Goal: Transaction & Acquisition: Purchase product/service

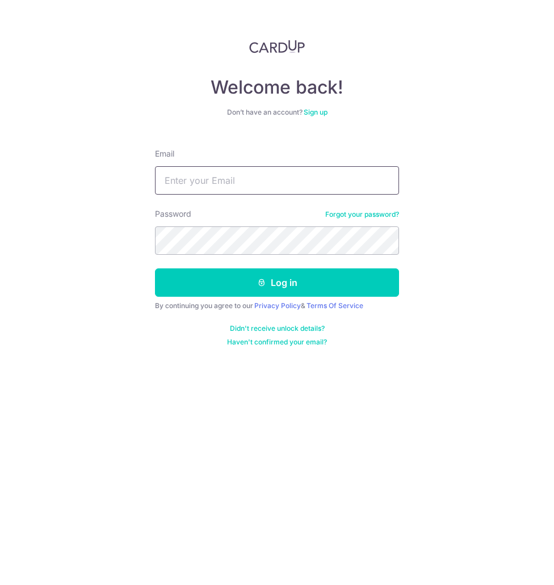
click at [228, 178] on input "Email" at bounding box center [277, 180] width 244 height 28
type input "Zaeem@ummi.sg"
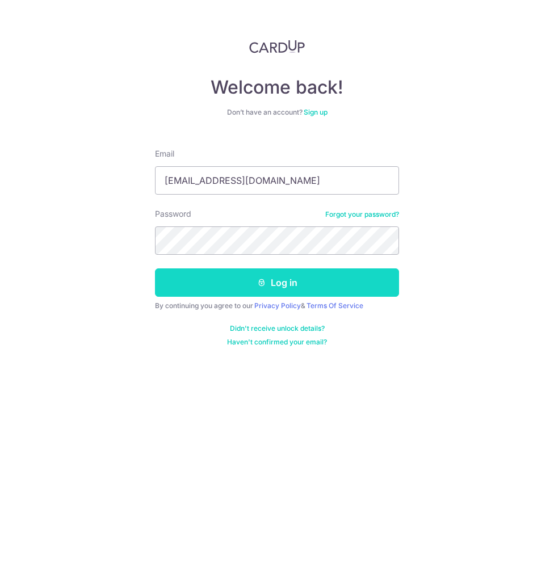
click at [261, 282] on icon "submit" at bounding box center [261, 282] width 9 height 9
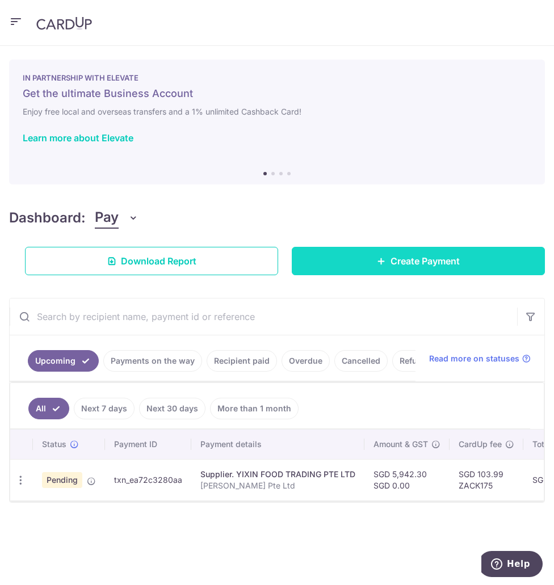
click at [381, 258] on icon at bounding box center [381, 261] width 9 height 9
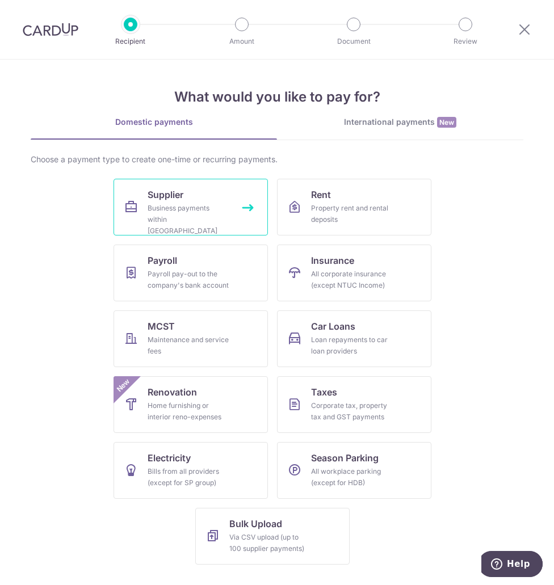
click at [203, 205] on div "Business payments within Singapore" at bounding box center [189, 220] width 82 height 34
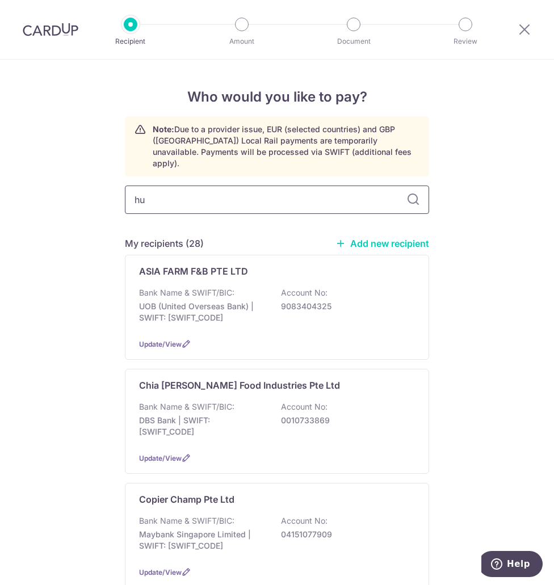
type input "hua"
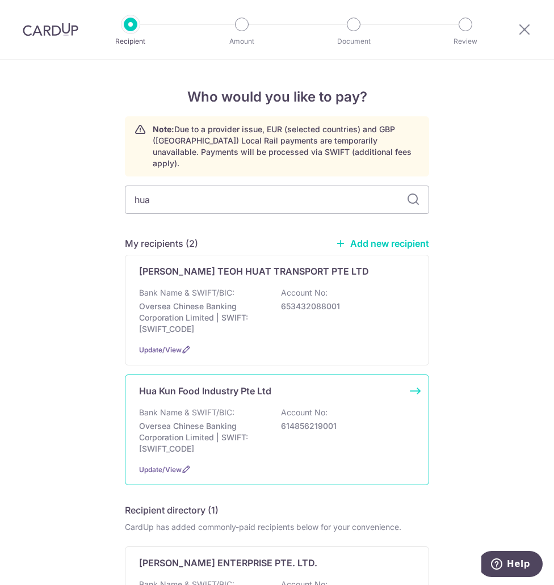
click at [244, 408] on div "Bank Name & SWIFT/BIC: Oversea Chinese Banking Corporation Limited | SWIFT: OCB…" at bounding box center [277, 431] width 276 height 48
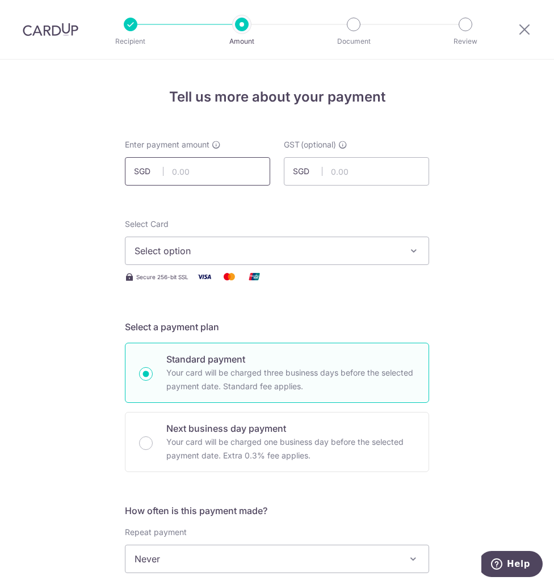
click at [188, 165] on input "text" at bounding box center [197, 171] width 145 height 28
click at [213, 176] on input "1365.00" at bounding box center [197, 171] width 145 height 28
type input "1,365.82"
click at [221, 253] on span "Select option" at bounding box center [267, 251] width 264 height 14
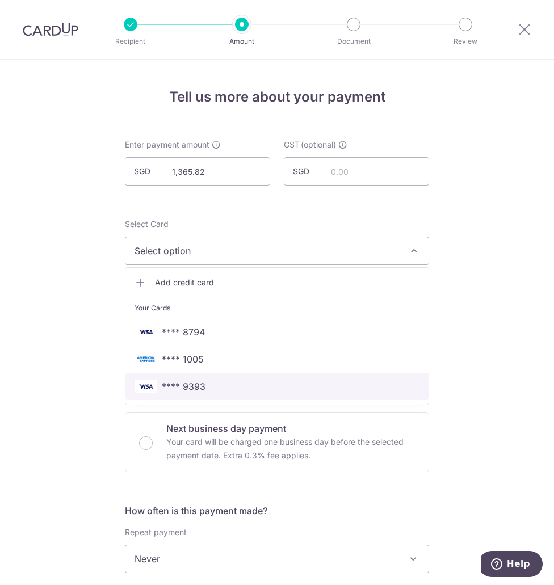
click at [226, 384] on span "**** 9393" at bounding box center [277, 387] width 285 height 14
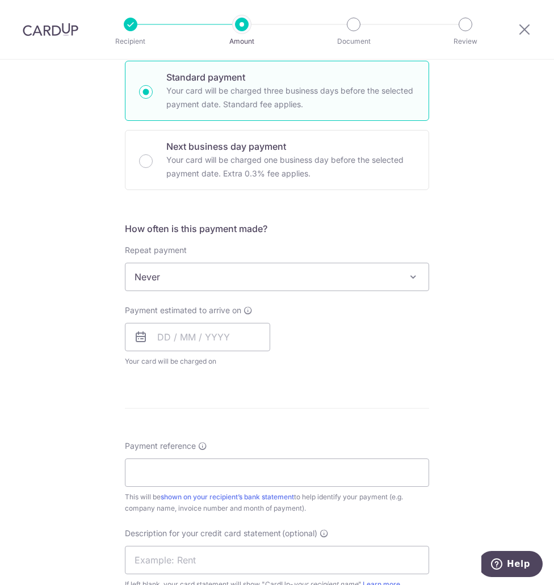
scroll to position [284, 0]
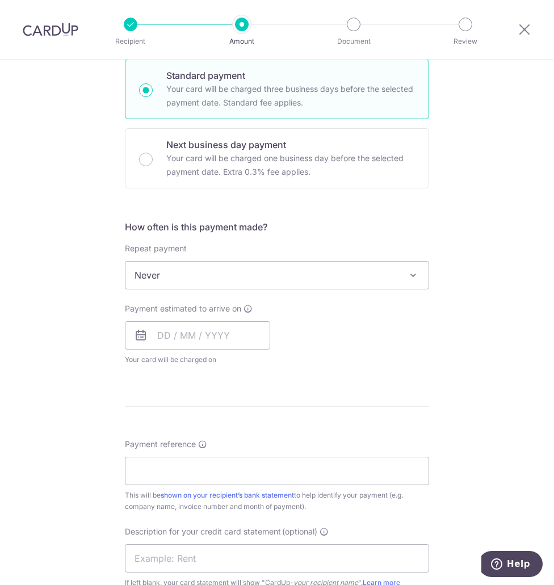
click at [209, 271] on span "Never" at bounding box center [276, 275] width 303 height 27
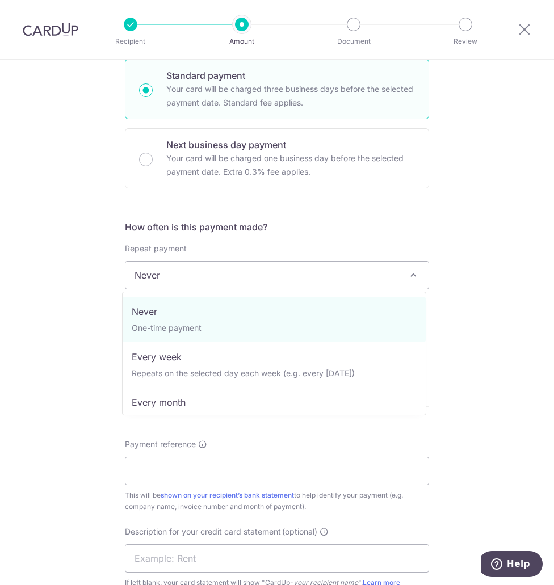
click at [333, 233] on h5 "How often is this payment made?" at bounding box center [277, 227] width 304 height 14
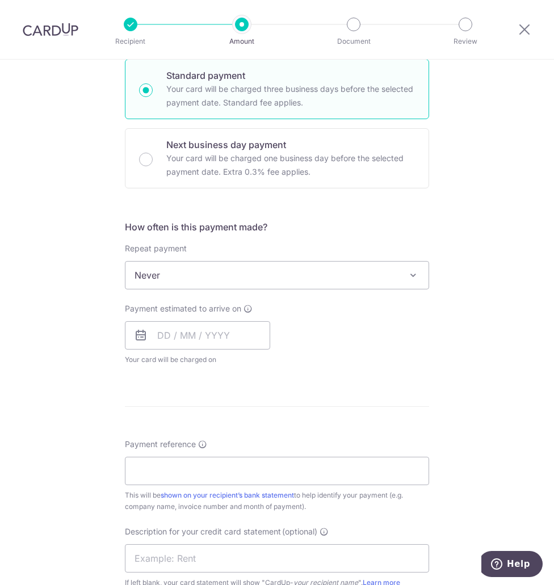
scroll to position [397, 0]
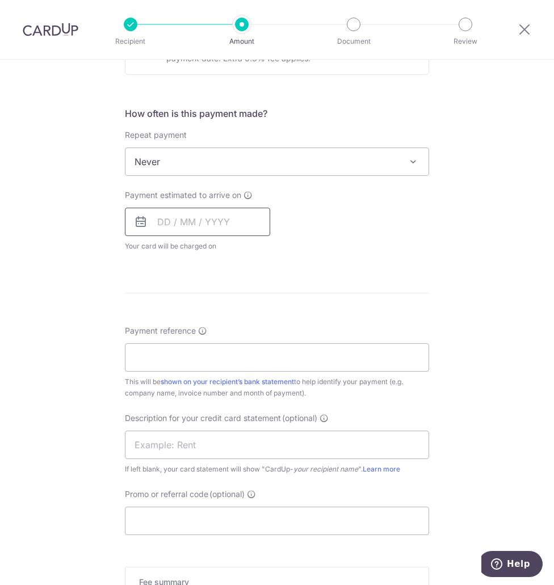
click at [188, 218] on input "text" at bounding box center [197, 222] width 145 height 28
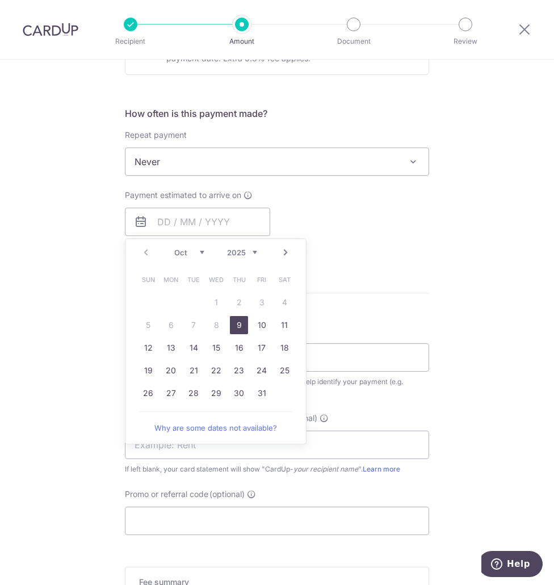
click at [232, 325] on link "9" at bounding box center [239, 325] width 18 height 18
type input "09/10/2025"
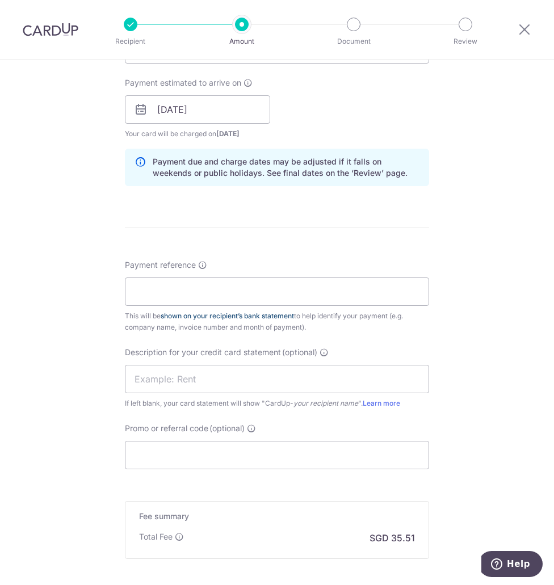
scroll to position [511, 0]
click at [192, 288] on input "Payment reference" at bounding box center [277, 290] width 304 height 28
type input "Zack Syabas Pte Ltd"
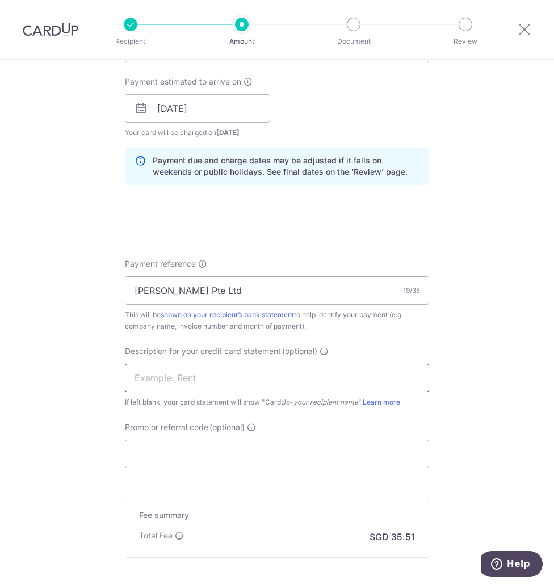
click at [187, 364] on input "text" at bounding box center [277, 378] width 304 height 28
type input "ZS Hua Kun"
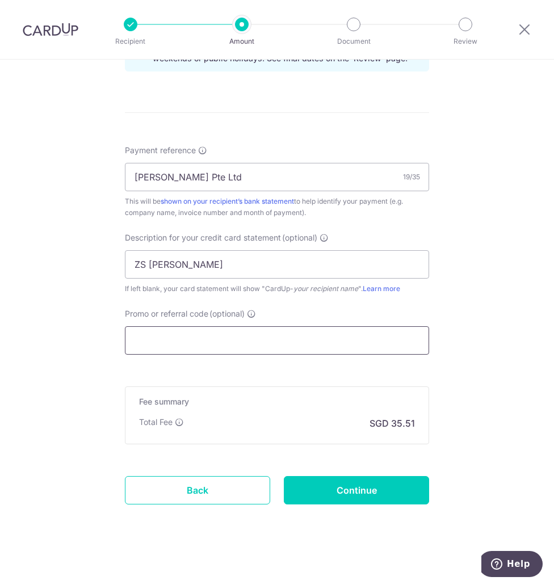
click at [199, 345] on input "Promo or referral code (optional)" at bounding box center [277, 340] width 304 height 28
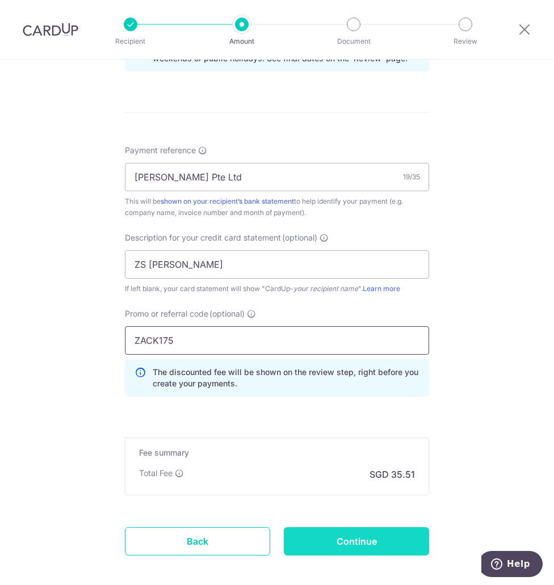
type input "ZACK175"
click at [362, 547] on input "Continue" at bounding box center [356, 541] width 145 height 28
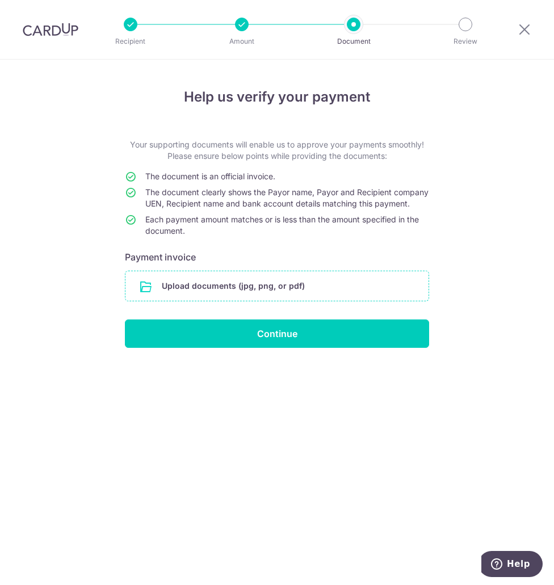
click at [238, 293] on input "file" at bounding box center [276, 286] width 303 height 30
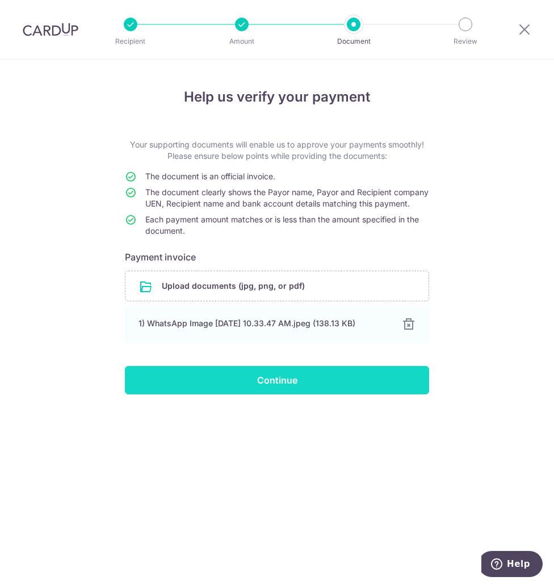
click at [260, 387] on input "Continue" at bounding box center [277, 380] width 304 height 28
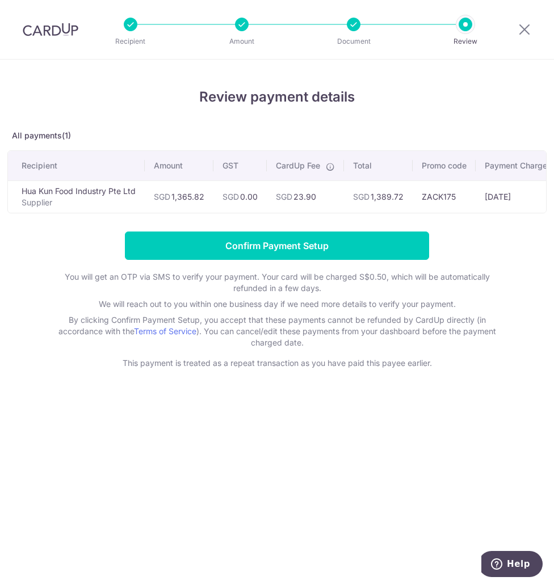
click at [179, 429] on div "Review payment details All payments(1) Recipient Amount GST CardUp Fee Total Pr…" at bounding box center [277, 323] width 554 height 526
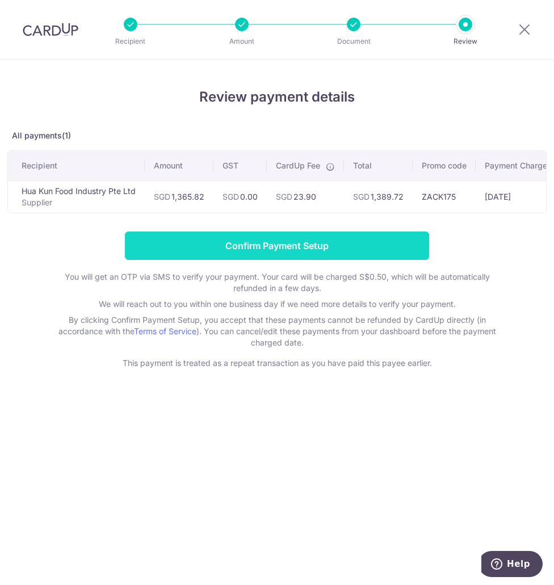
click at [222, 253] on input "Confirm Payment Setup" at bounding box center [277, 246] width 304 height 28
